Goal: Information Seeking & Learning: Learn about a topic

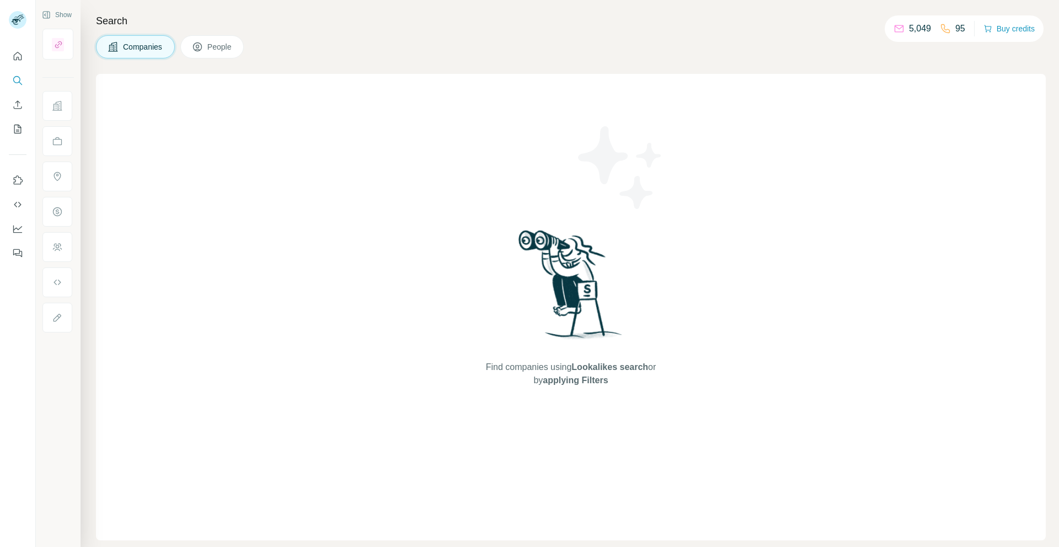
click at [398, 40] on div "Companies People" at bounding box center [571, 46] width 950 height 23
click at [16, 127] on icon "My lists" at bounding box center [17, 129] width 11 height 11
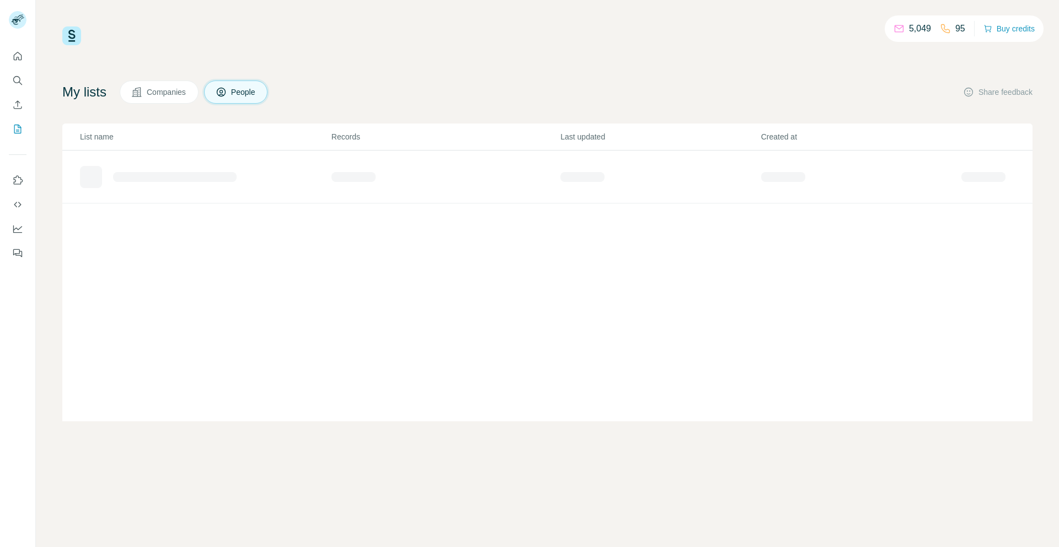
click at [148, 94] on button "Companies" at bounding box center [159, 92] width 79 height 23
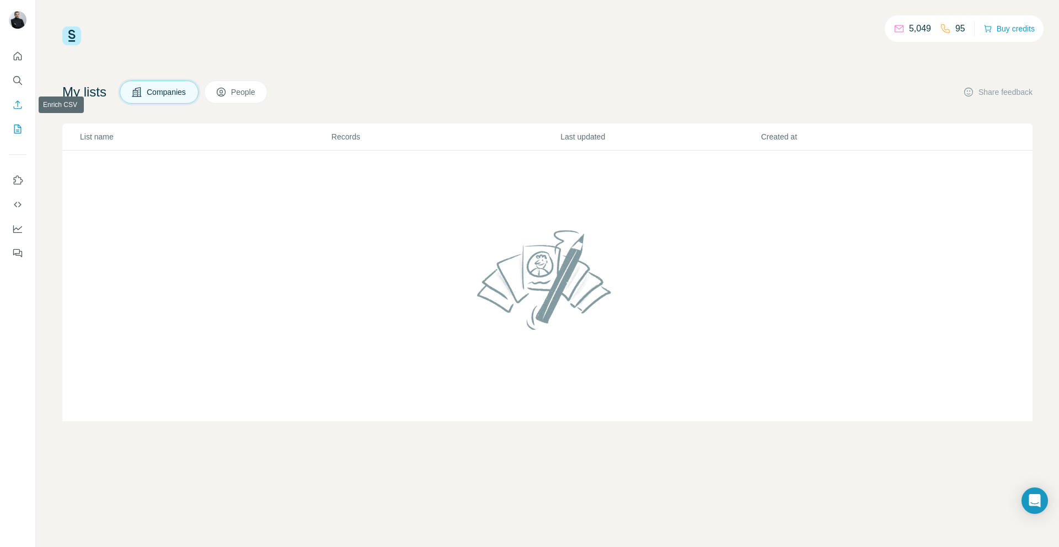
click at [20, 104] on icon "Enrich CSV" at bounding box center [17, 104] width 11 height 11
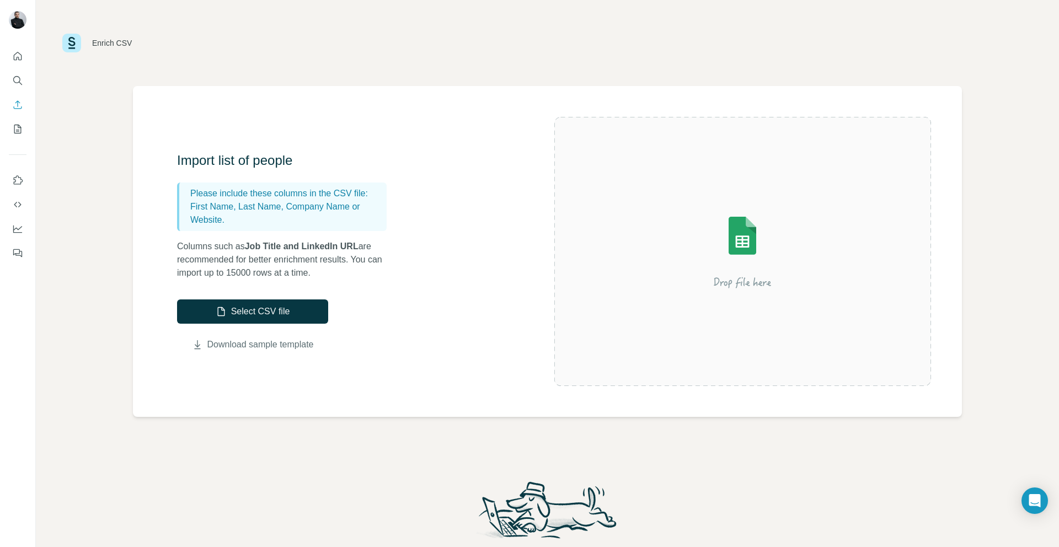
click at [304, 345] on link "Download sample template" at bounding box center [260, 344] width 106 height 13
click at [154, 55] on div "Enrich CSV" at bounding box center [547, 42] width 970 height 33
click at [22, 75] on icon "Search" at bounding box center [17, 80] width 11 height 11
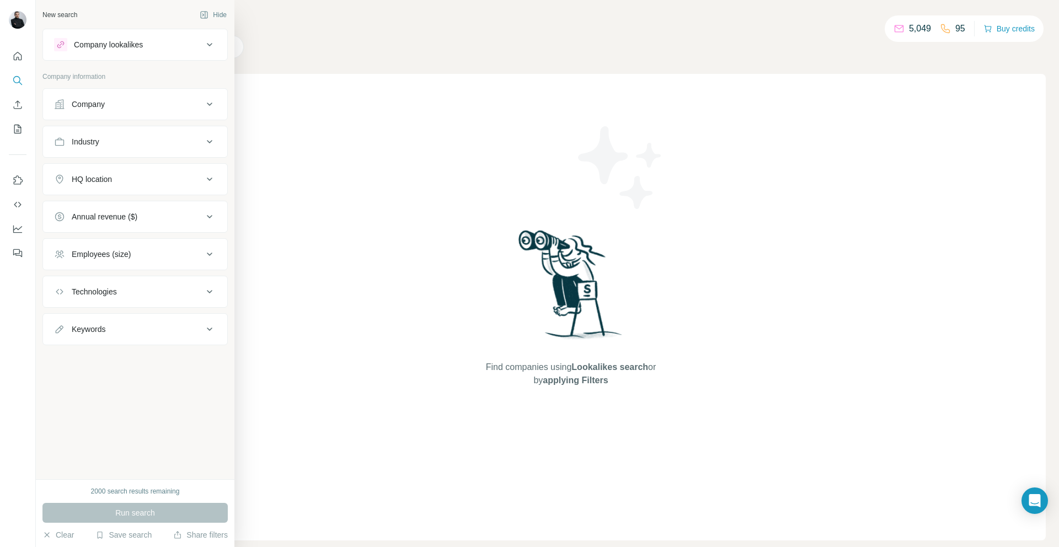
click at [159, 101] on div "Company" at bounding box center [128, 104] width 149 height 11
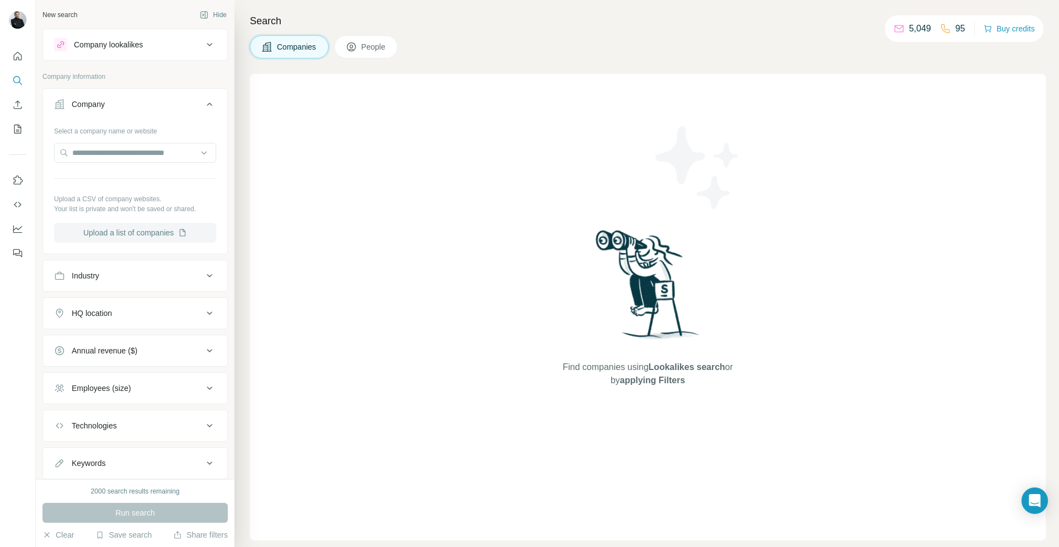
click at [147, 232] on button "Upload a list of companies" at bounding box center [135, 233] width 162 height 20
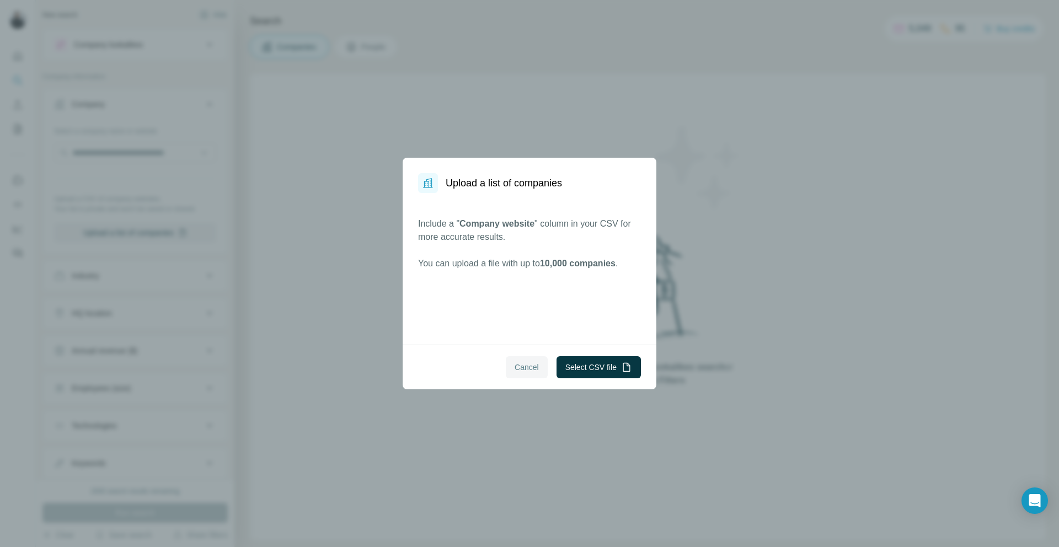
click at [525, 366] on span "Cancel" at bounding box center [527, 367] width 24 height 11
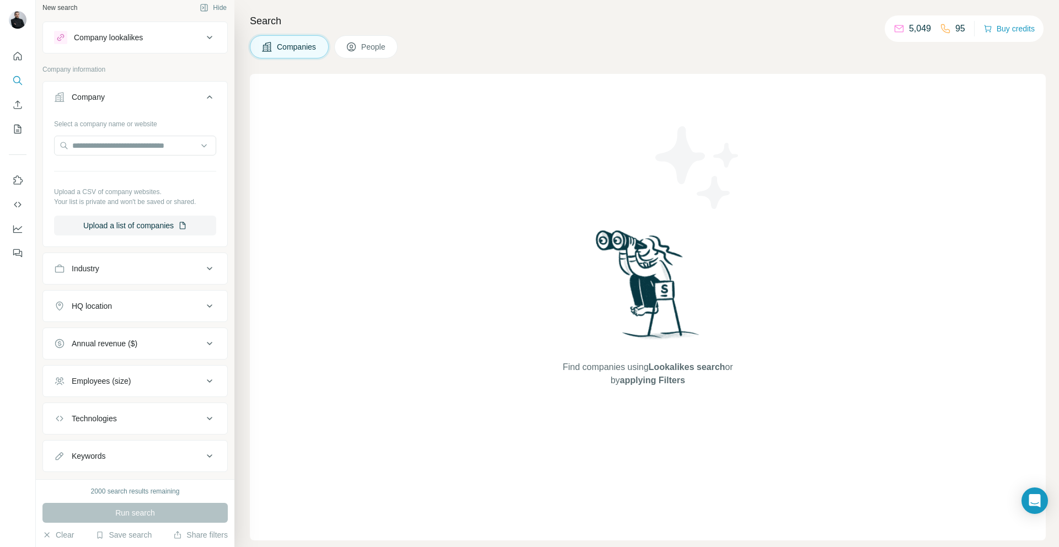
scroll to position [9, 0]
click at [116, 143] on input "text" at bounding box center [135, 144] width 162 height 20
paste input "**********"
drag, startPoint x: 88, startPoint y: 142, endPoint x: 28, endPoint y: 142, distance: 60.1
click at [28, 142] on div "**********" at bounding box center [529, 273] width 1059 height 547
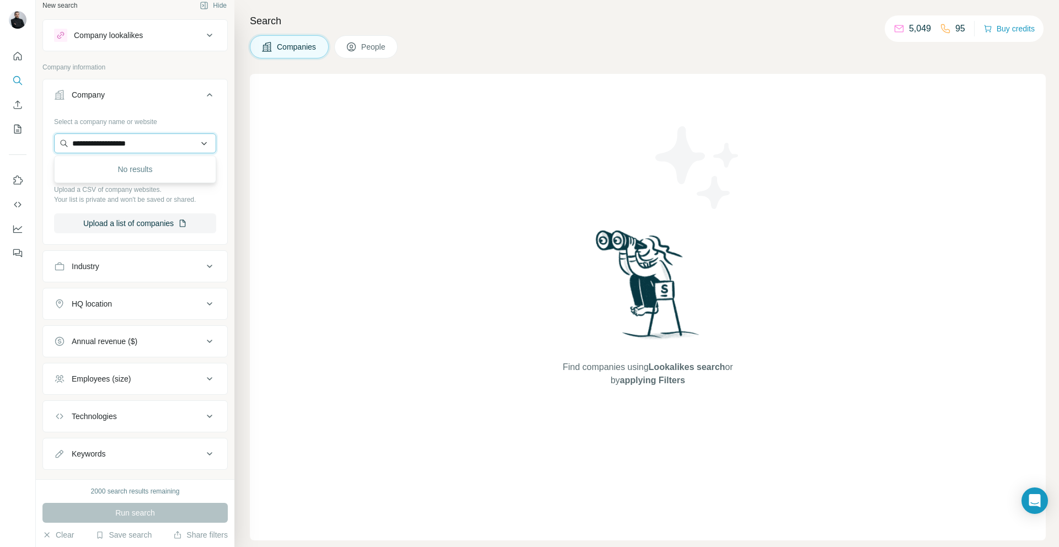
click at [119, 146] on input "**********" at bounding box center [135, 144] width 162 height 20
paste input "**********"
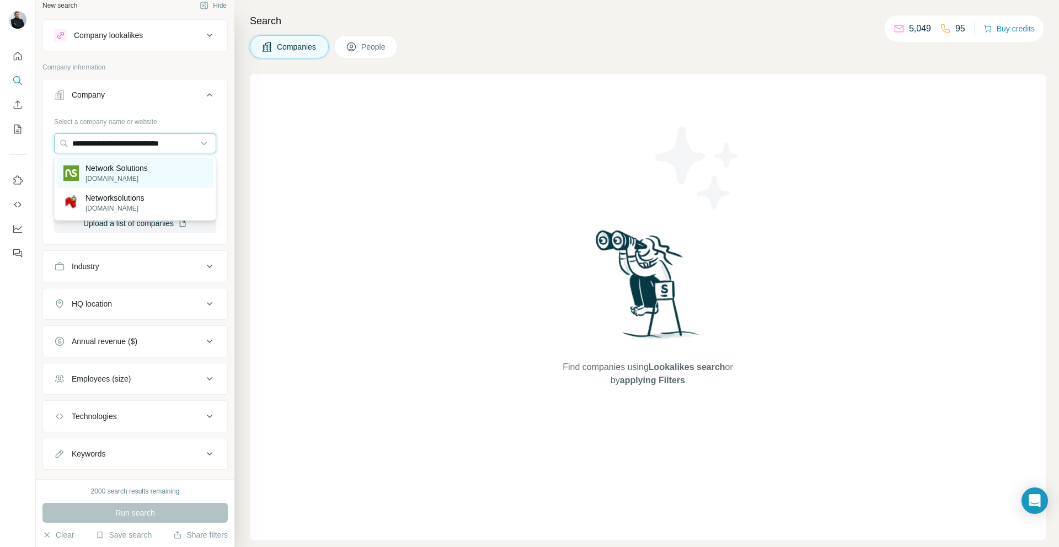
type input "**********"
click at [127, 170] on p "Network Solutions" at bounding box center [117, 168] width 62 height 11
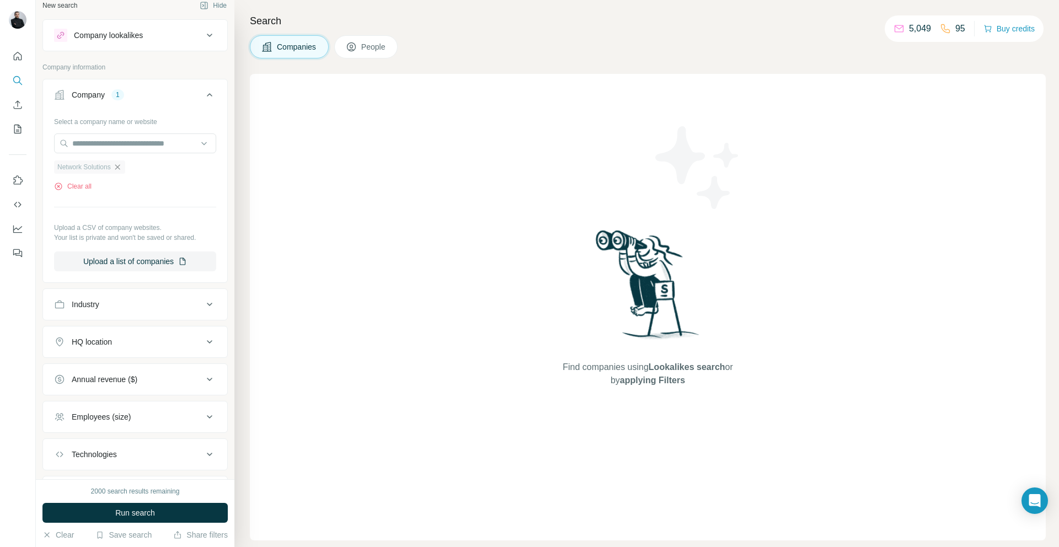
click at [122, 166] on icon "button" at bounding box center [117, 167] width 9 height 9
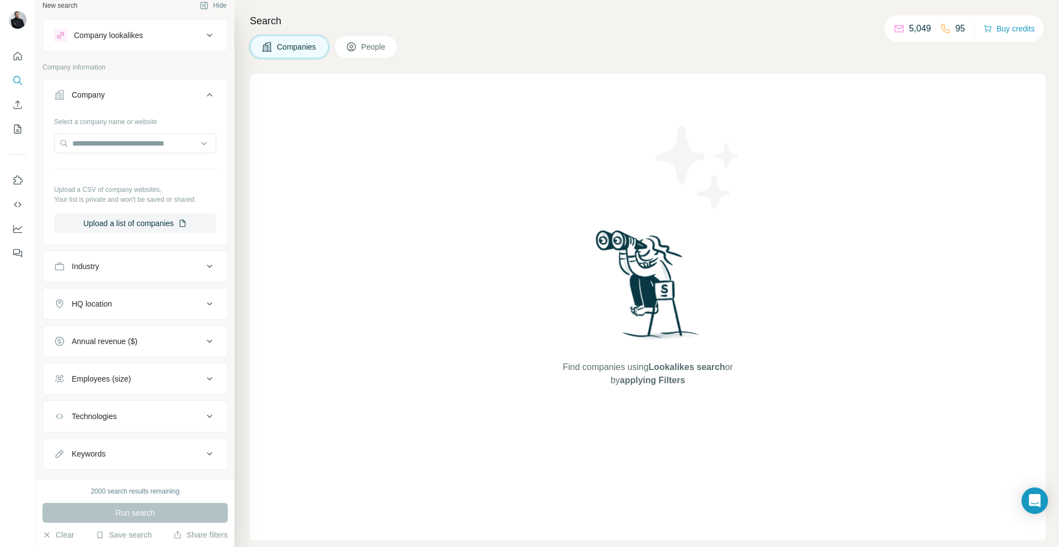
click at [370, 39] on button "People" at bounding box center [366, 46] width 64 height 23
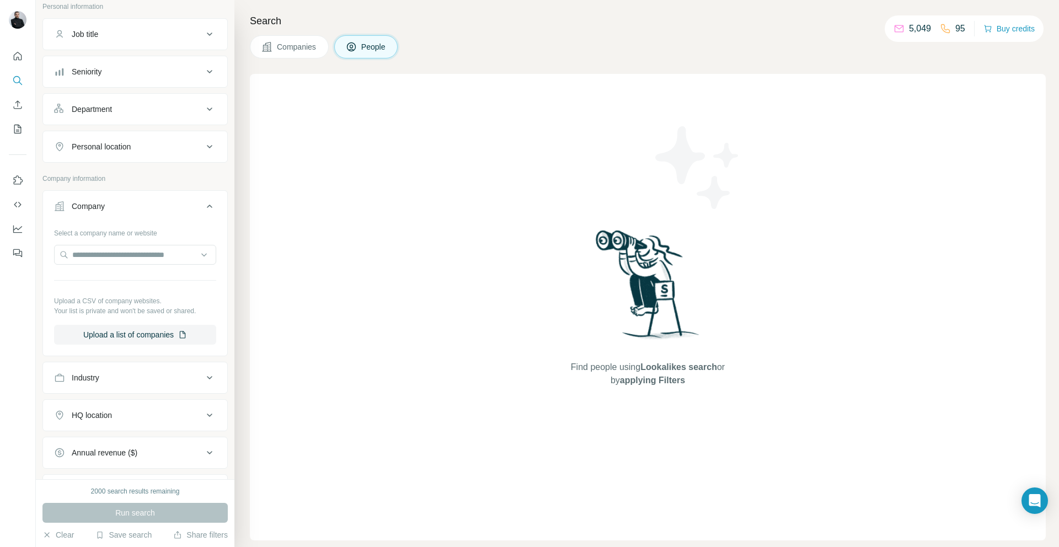
scroll to position [73, 0]
click at [155, 257] on input "text" at bounding box center [135, 252] width 162 height 20
paste input "**********"
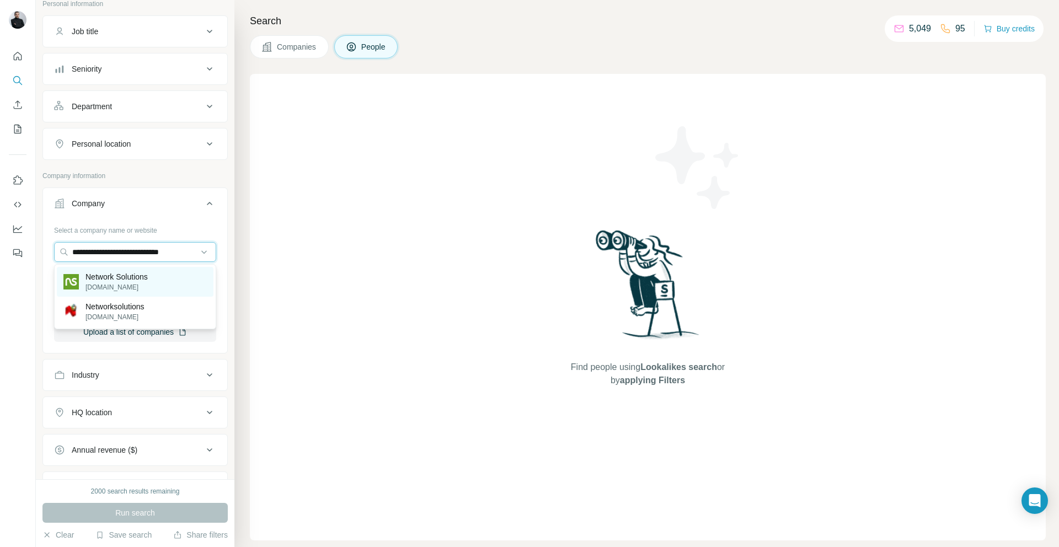
type input "**********"
click at [148, 275] on p "Network Solutions" at bounding box center [117, 276] width 62 height 11
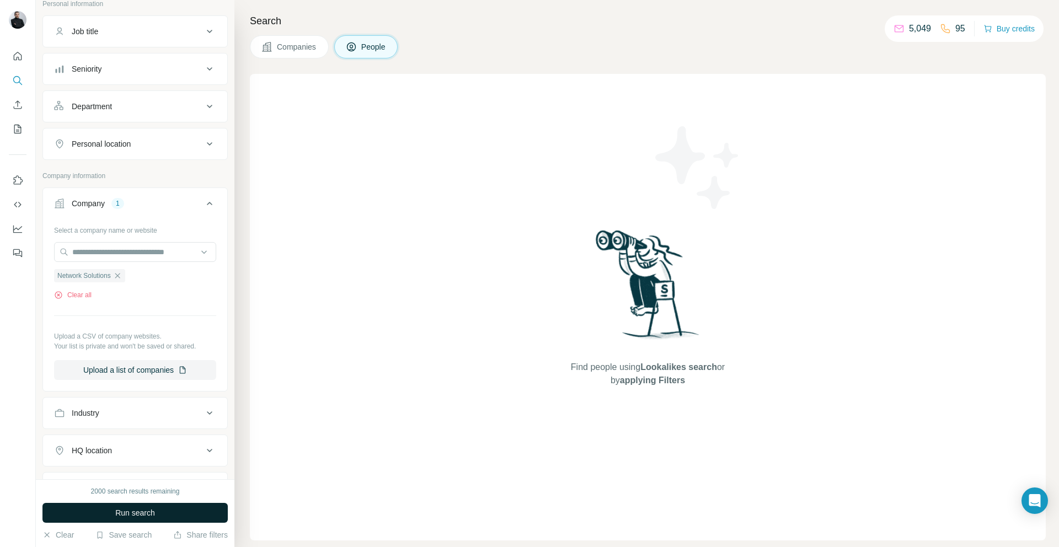
click at [153, 510] on span "Run search" at bounding box center [135, 513] width 40 height 11
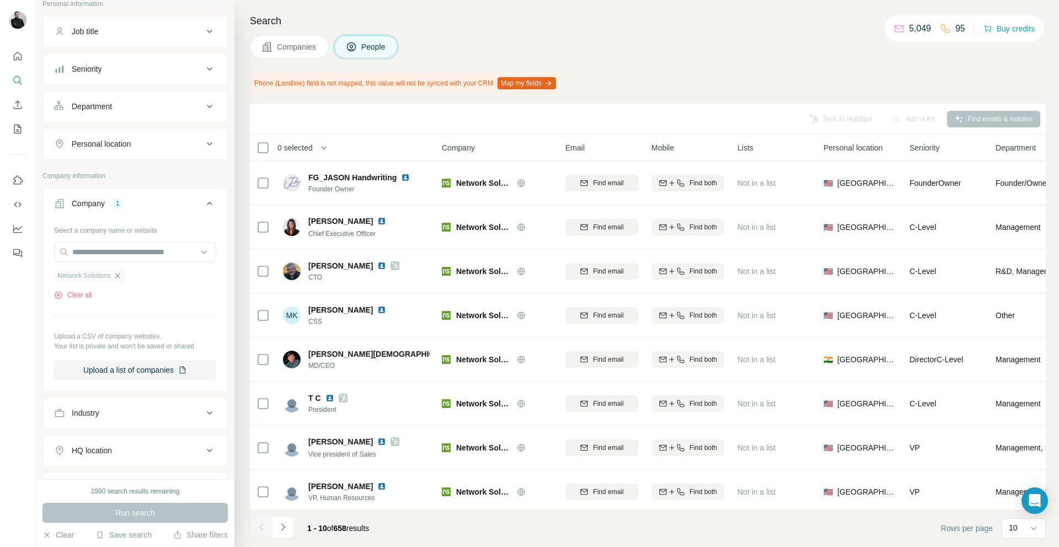
click at [122, 278] on icon "button" at bounding box center [117, 275] width 9 height 9
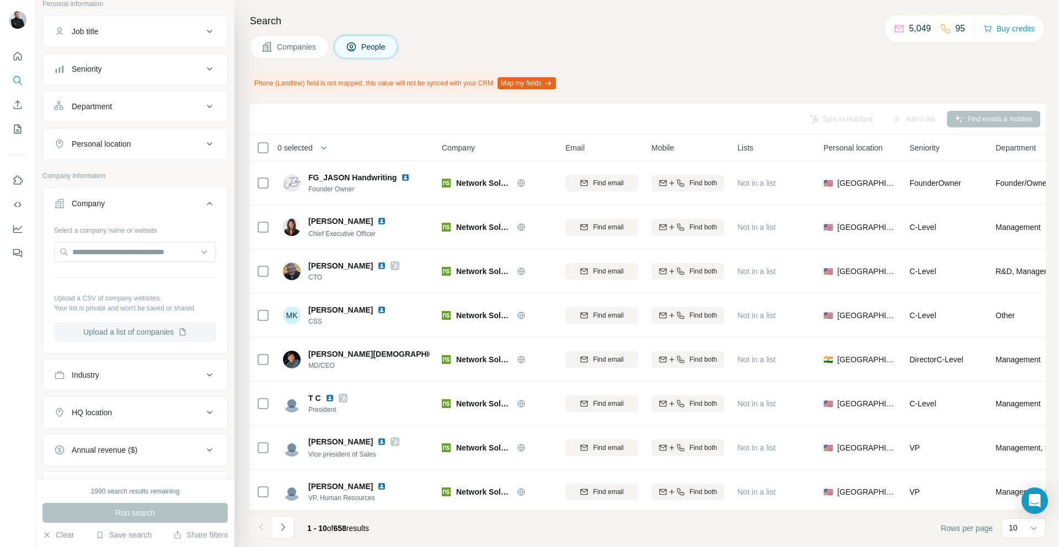
click at [178, 334] on button "Upload a list of companies" at bounding box center [135, 332] width 162 height 20
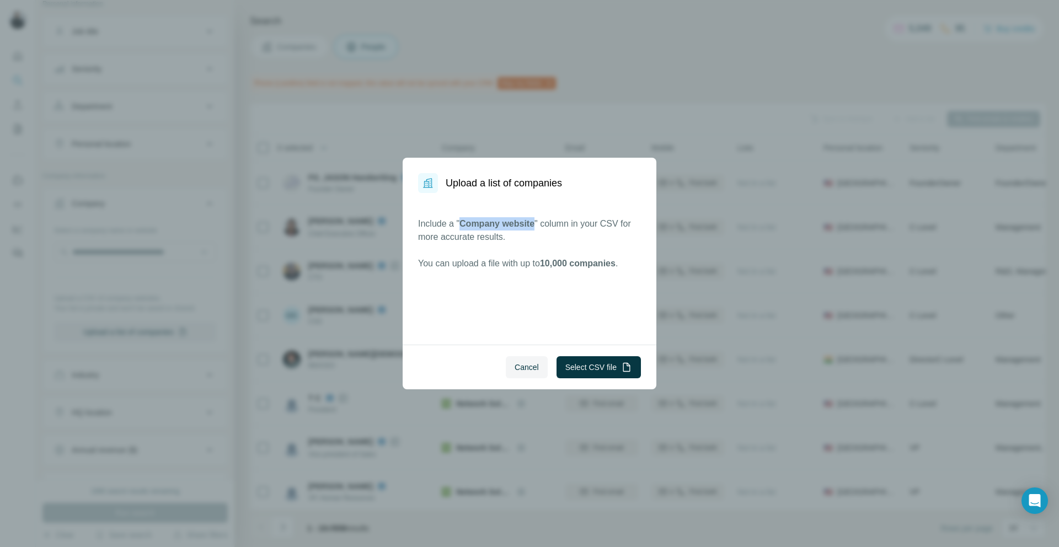
drag, startPoint x: 537, startPoint y: 223, endPoint x: 463, endPoint y: 223, distance: 73.9
click at [463, 223] on span "Company website" at bounding box center [497, 223] width 75 height 9
copy span "Company website"
click at [609, 362] on button "Select CSV file" at bounding box center [599, 367] width 84 height 22
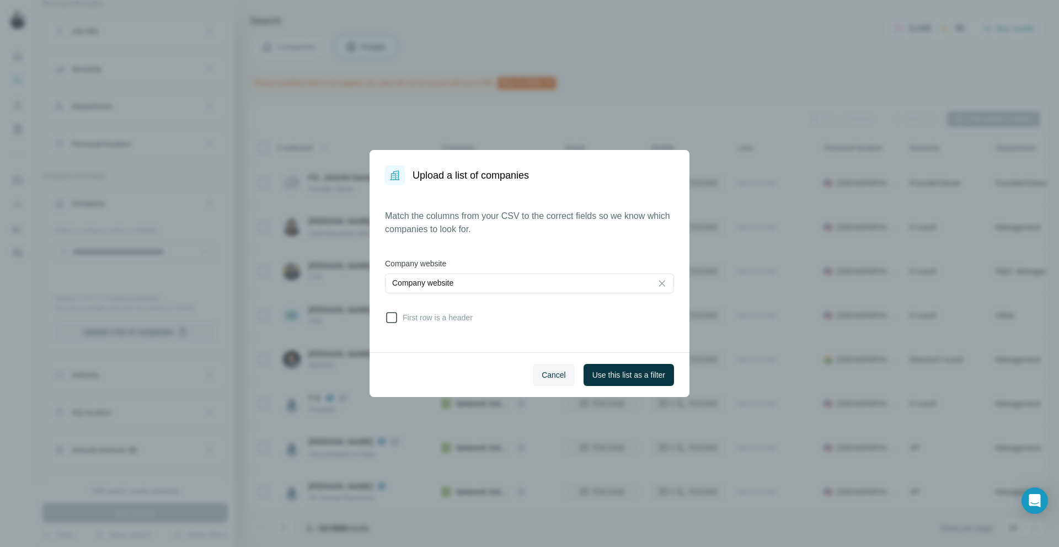
click at [394, 320] on icon at bounding box center [391, 317] width 13 height 13
click at [637, 375] on span "Use this list as a filter" at bounding box center [629, 375] width 73 height 11
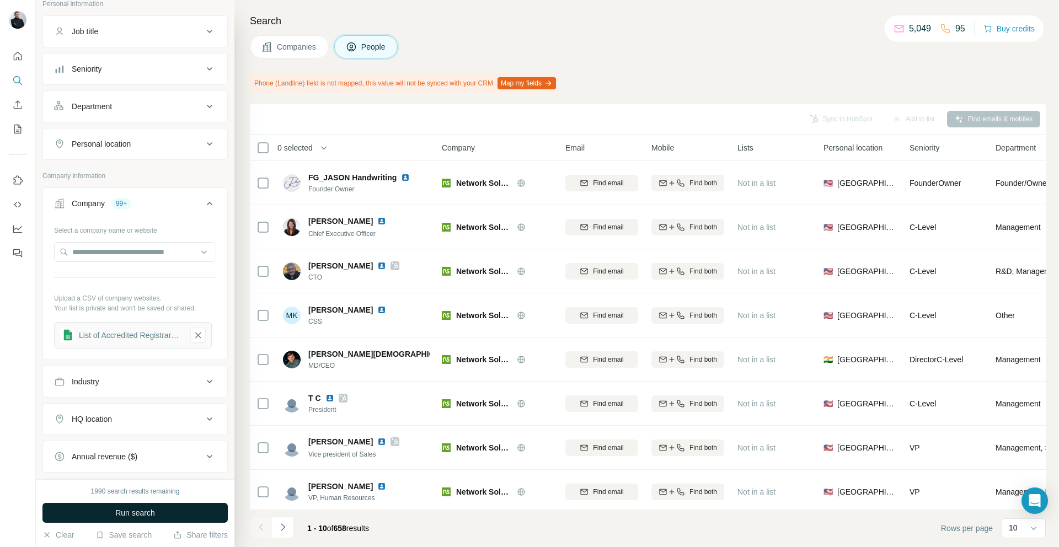
click at [129, 514] on span "Run search" at bounding box center [135, 513] width 40 height 11
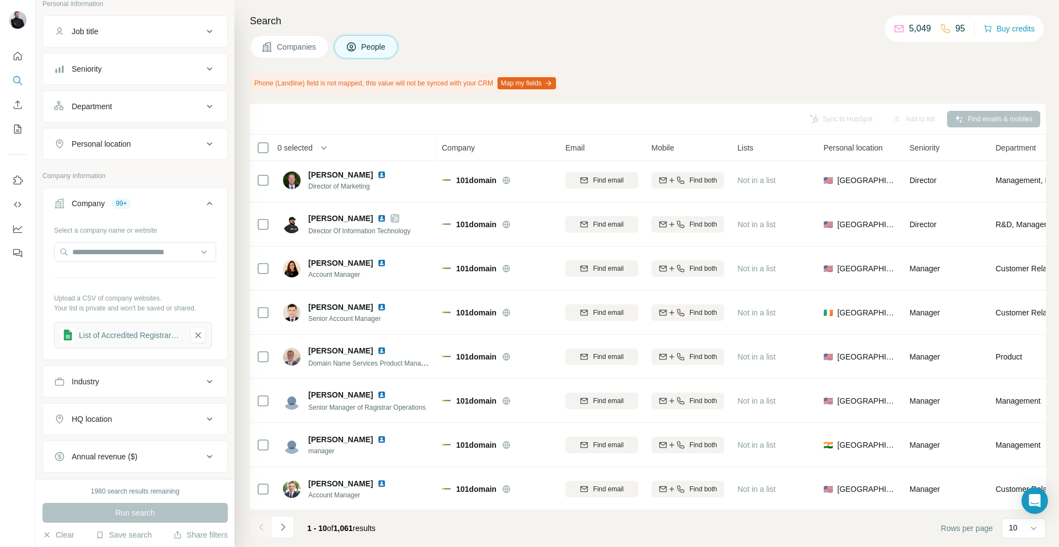
scroll to position [93, 0]
click at [285, 530] on icon "Navigate to next page" at bounding box center [283, 527] width 11 height 11
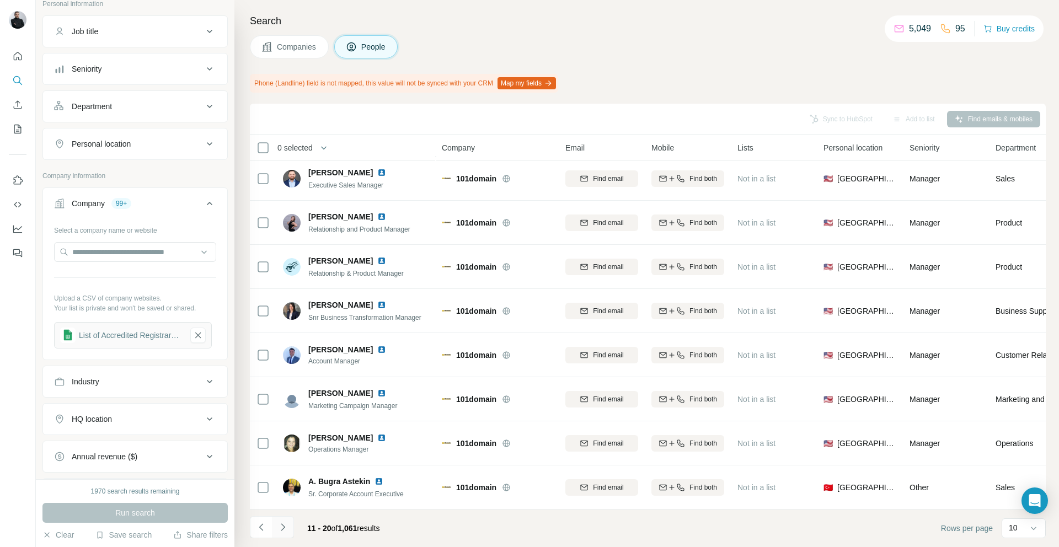
click at [285, 530] on icon "Navigate to next page" at bounding box center [283, 527] width 11 height 11
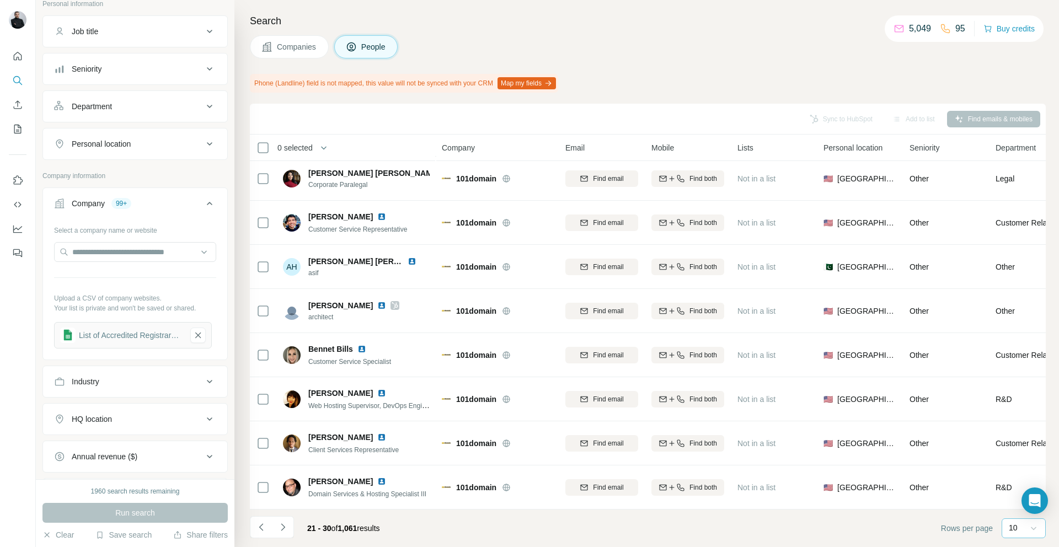
click at [1038, 531] on icon at bounding box center [1033, 528] width 11 height 11
click at [1019, 442] on p "60" at bounding box center [1015, 444] width 9 height 11
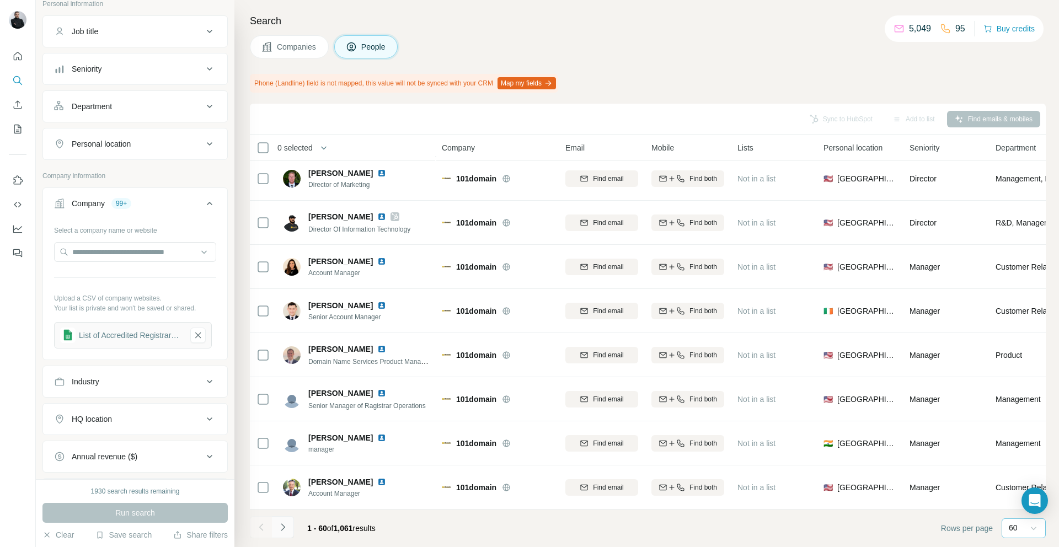
click at [284, 522] on icon "Navigate to next page" at bounding box center [283, 527] width 11 height 11
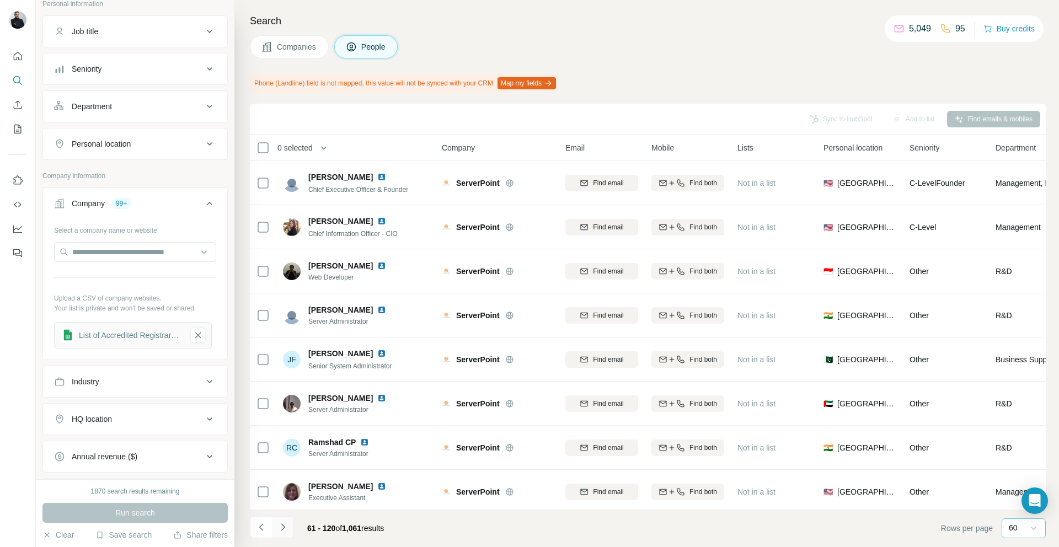
click at [286, 526] on icon "Navigate to next page" at bounding box center [283, 527] width 11 height 11
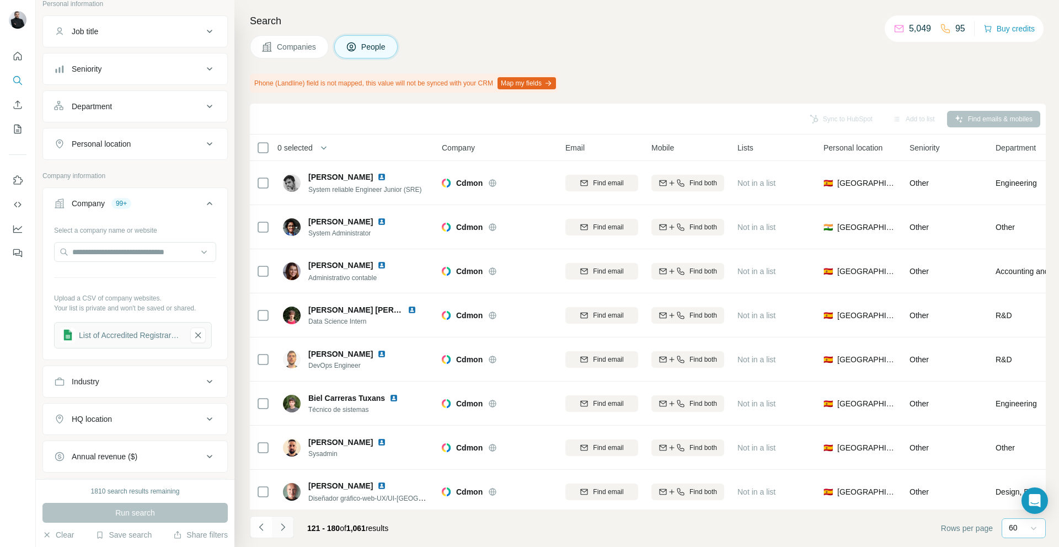
click at [287, 529] on icon "Navigate to next page" at bounding box center [283, 527] width 11 height 11
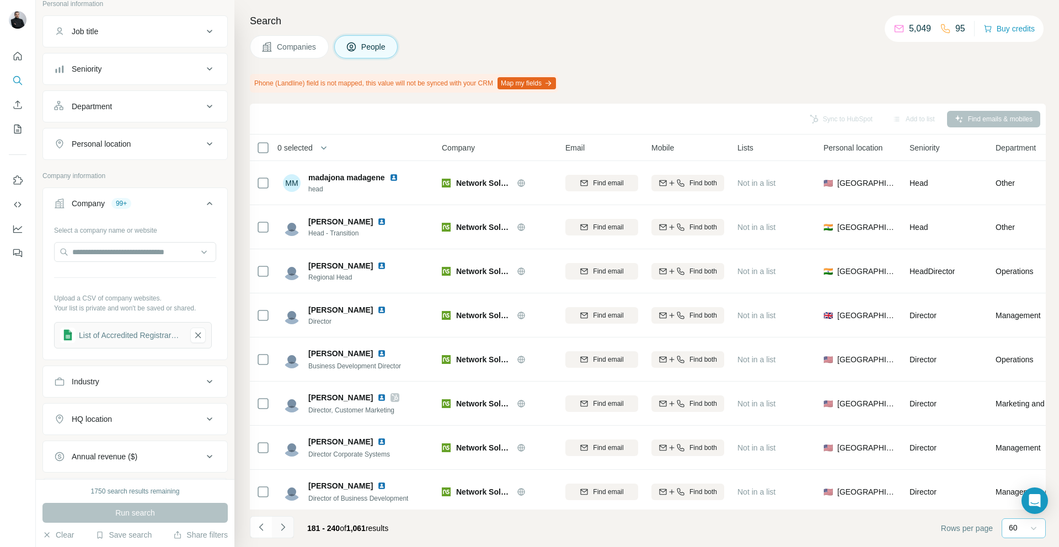
click at [281, 530] on icon "Navigate to next page" at bounding box center [283, 527] width 4 height 7
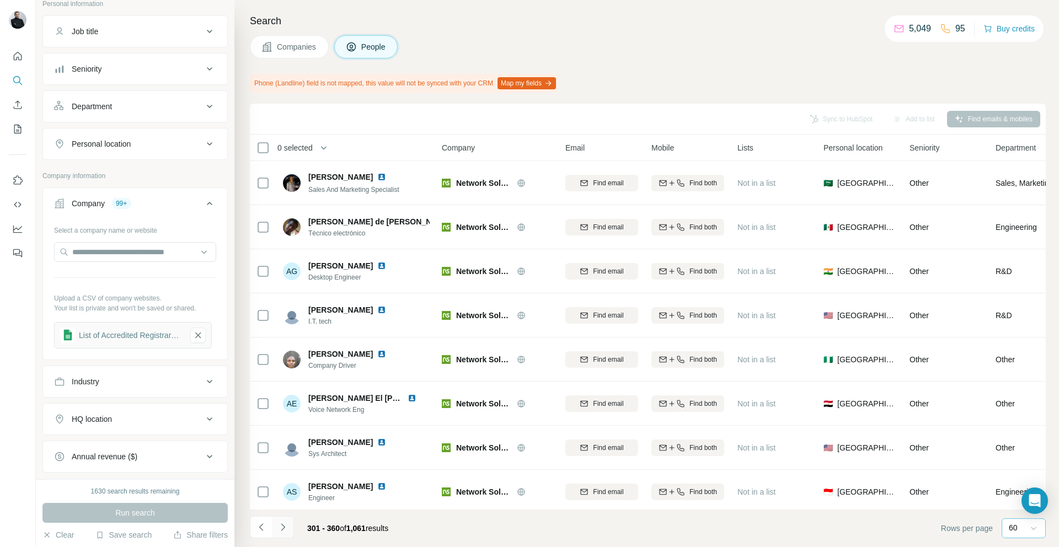
click at [281, 530] on icon "Navigate to next page" at bounding box center [283, 527] width 4 height 7
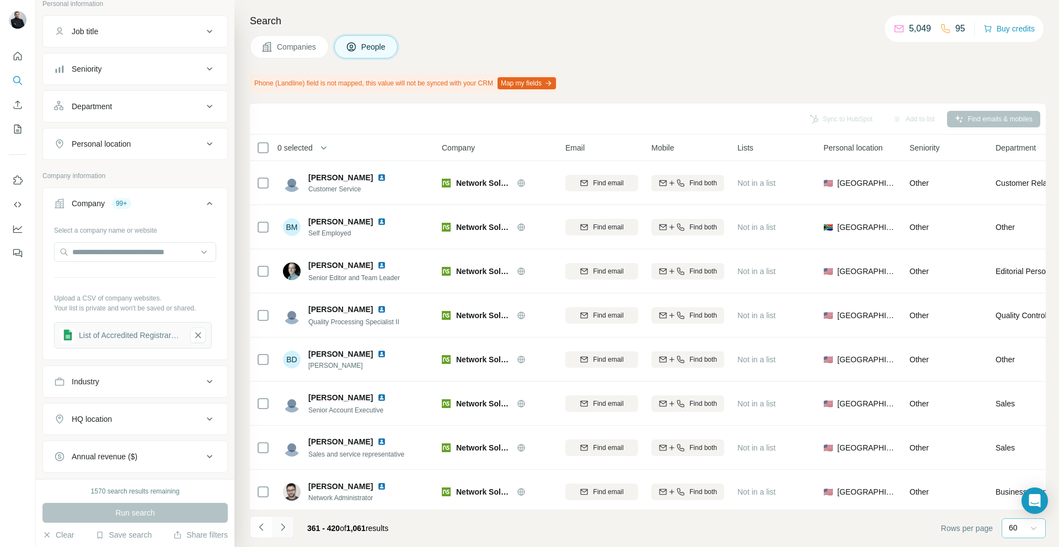
click at [281, 530] on icon "Navigate to next page" at bounding box center [283, 527] width 4 height 7
click at [762, 44] on div "Companies People" at bounding box center [648, 46] width 796 height 23
click at [834, 62] on div "Search Companies People Phone (Landline) field is not mapped, this value will n…" at bounding box center [646, 273] width 825 height 547
click at [263, 529] on icon "Navigate to previous page" at bounding box center [261, 527] width 11 height 11
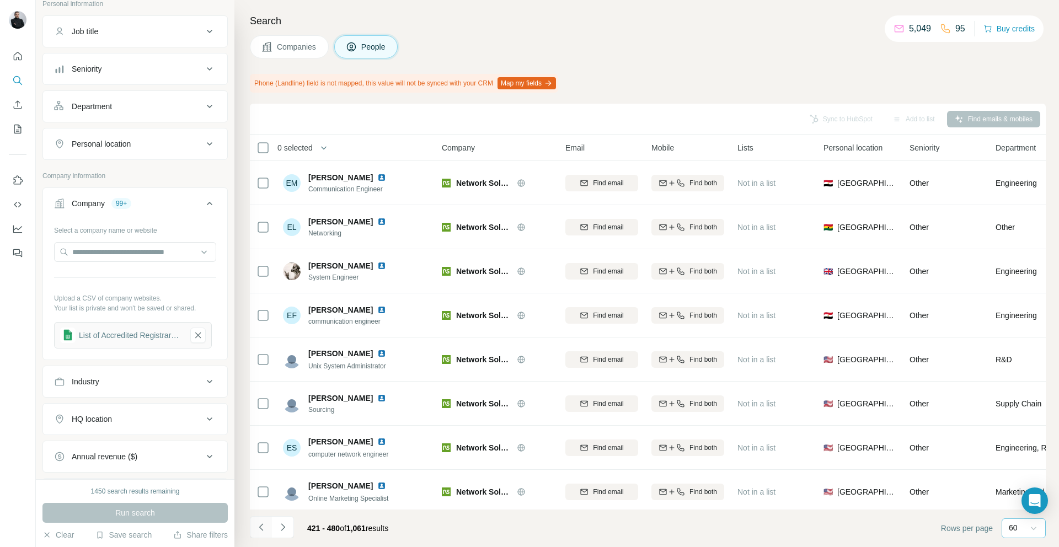
click at [263, 529] on icon "Navigate to previous page" at bounding box center [261, 527] width 11 height 11
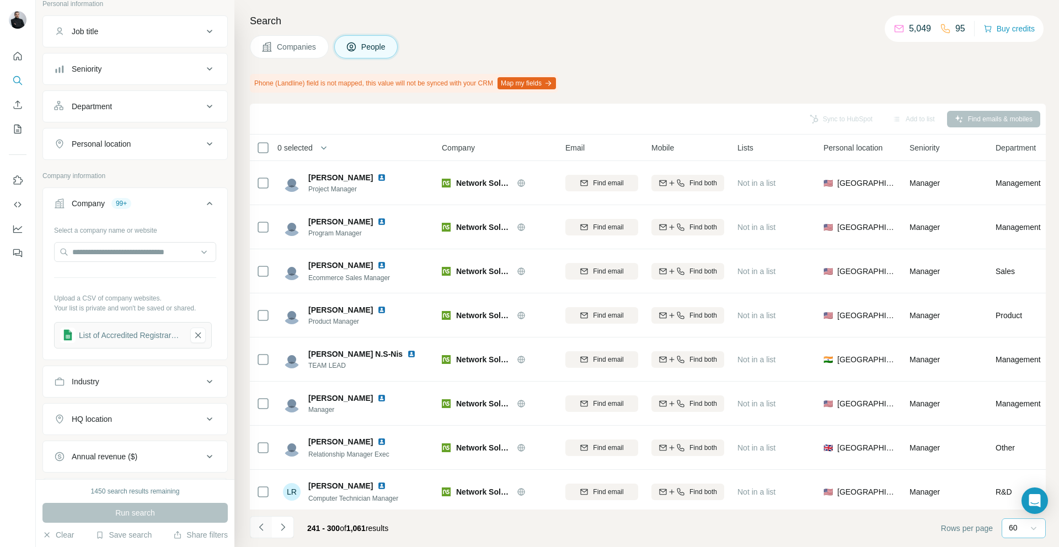
click at [263, 529] on icon "Navigate to previous page" at bounding box center [261, 527] width 11 height 11
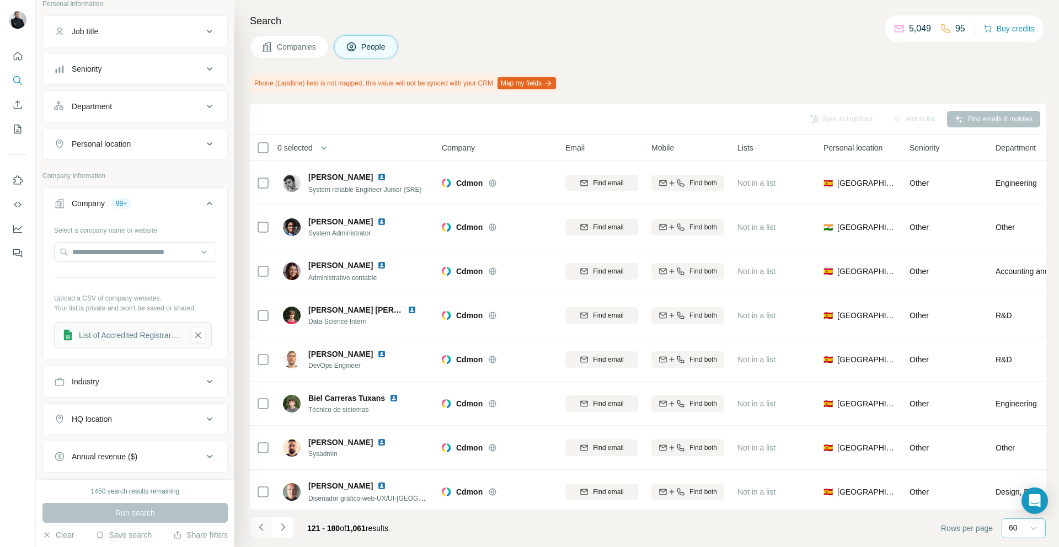
click at [263, 529] on icon "Navigate to previous page" at bounding box center [261, 527] width 11 height 11
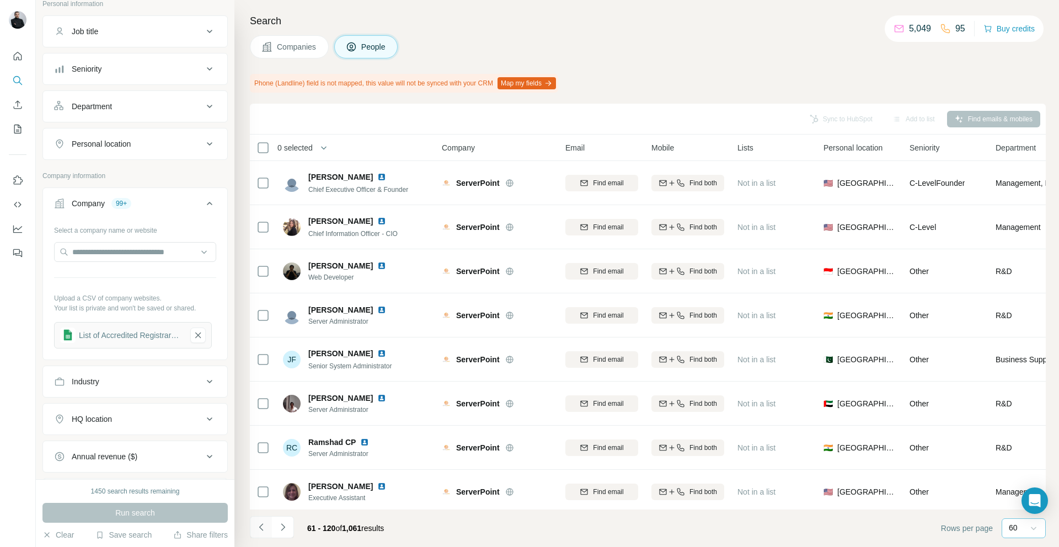
click at [263, 529] on icon "Navigate to previous page" at bounding box center [261, 527] width 11 height 11
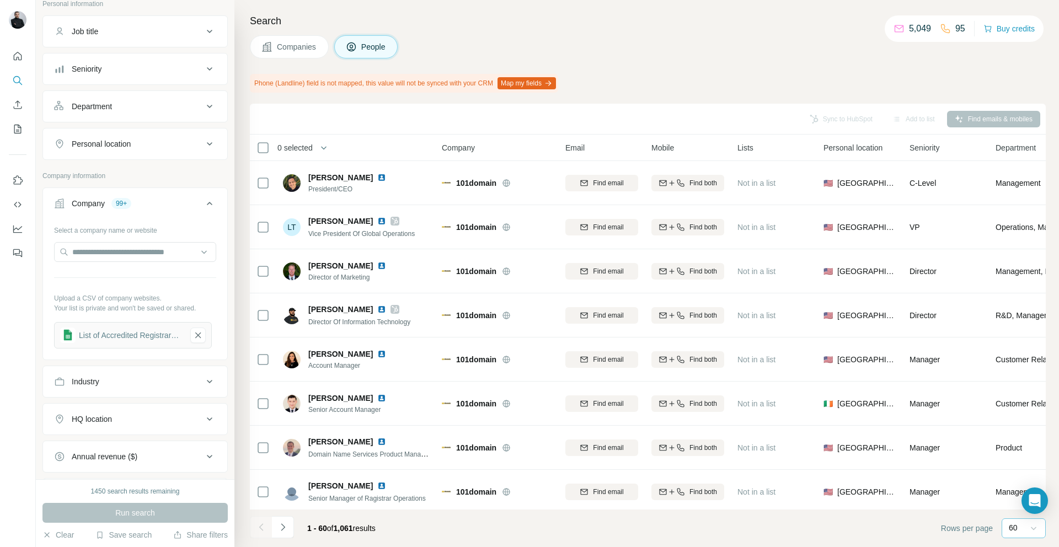
click at [263, 529] on div at bounding box center [261, 527] width 22 height 22
click at [281, 529] on icon "Navigate to next page" at bounding box center [283, 527] width 11 height 11
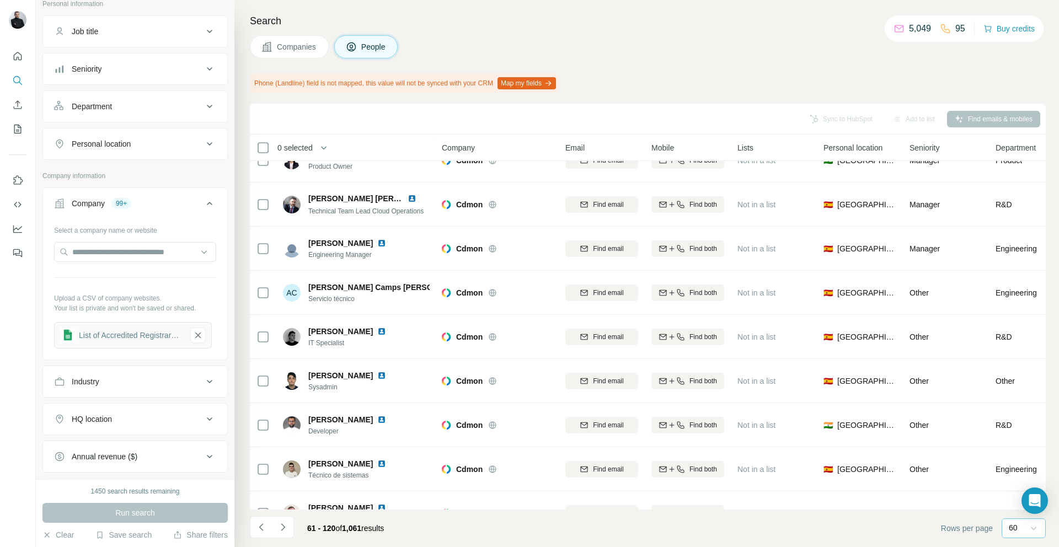
scroll to position [2300, 0]
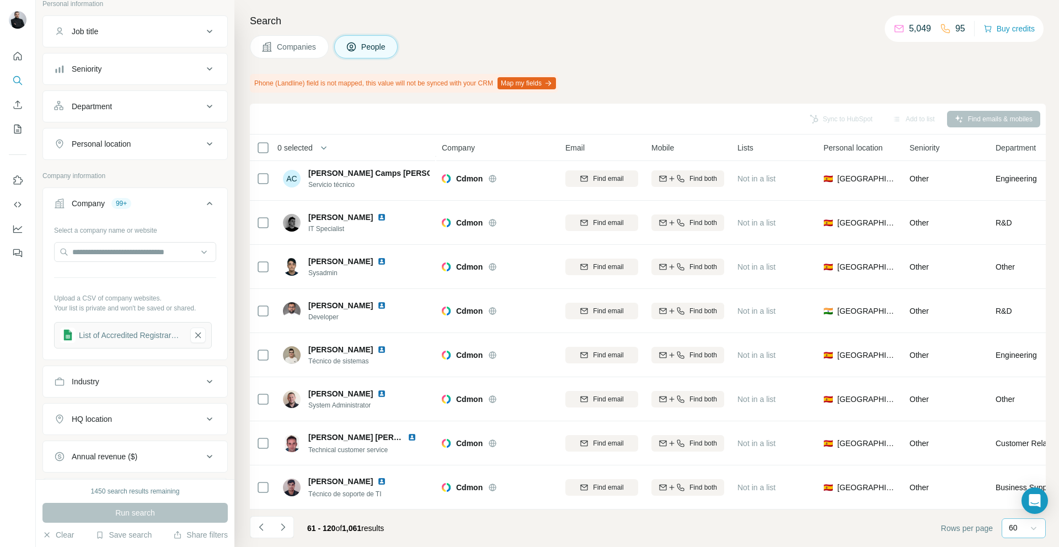
click at [525, 31] on div "Search Companies People Phone (Landline) field is not mapped, this value will n…" at bounding box center [646, 273] width 825 height 547
click at [509, 6] on div "Search Companies People Phone (Landline) field is not mapped, this value will n…" at bounding box center [646, 273] width 825 height 547
